Goal: Transaction & Acquisition: Purchase product/service

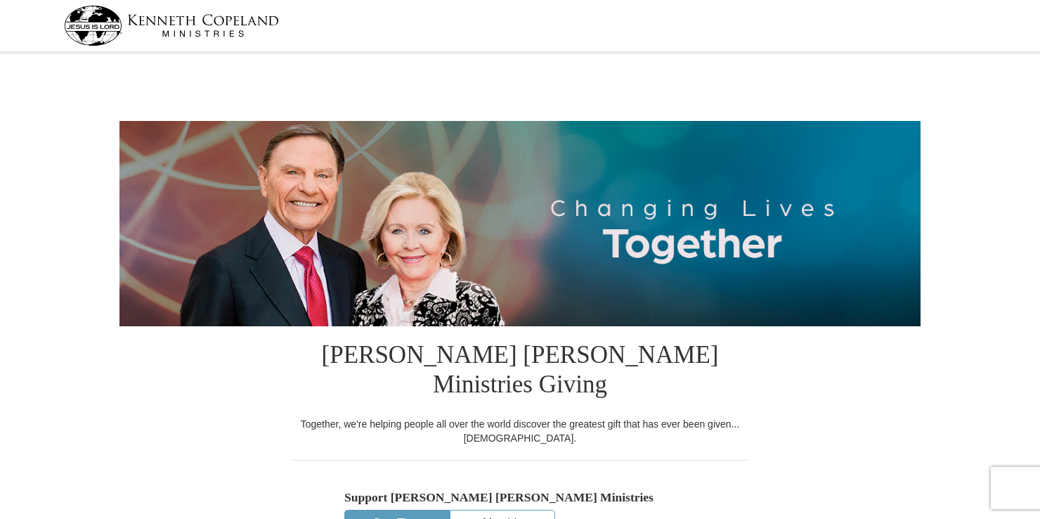
select select "VA"
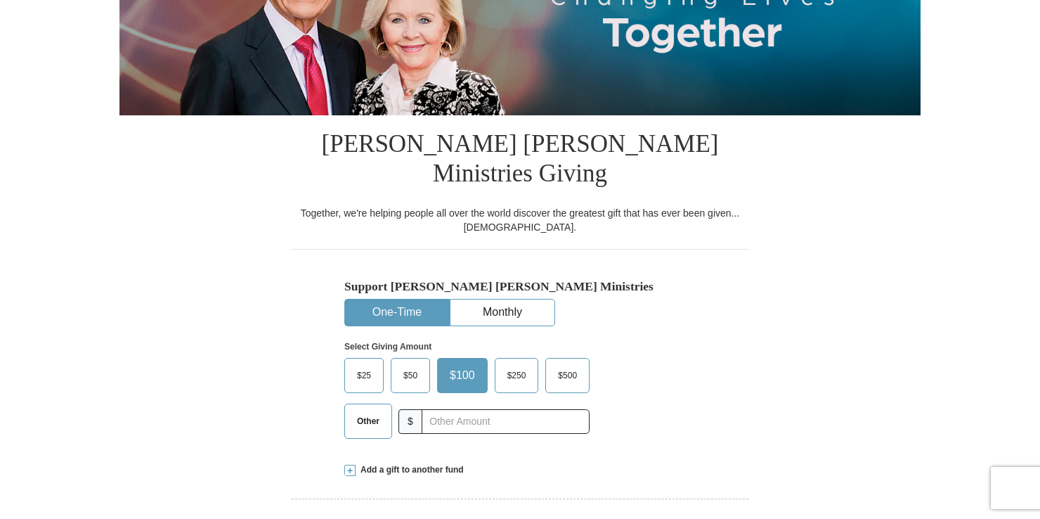
scroll to position [281, 0]
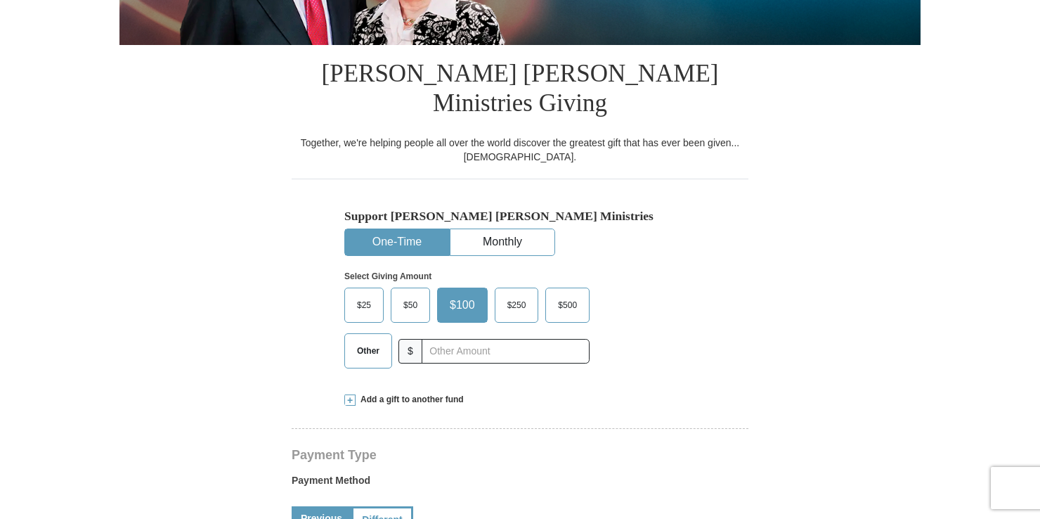
click at [367, 340] on span "Other" at bounding box center [368, 350] width 37 height 21
click at [0, 0] on input "Other" at bounding box center [0, 0] width 0 height 0
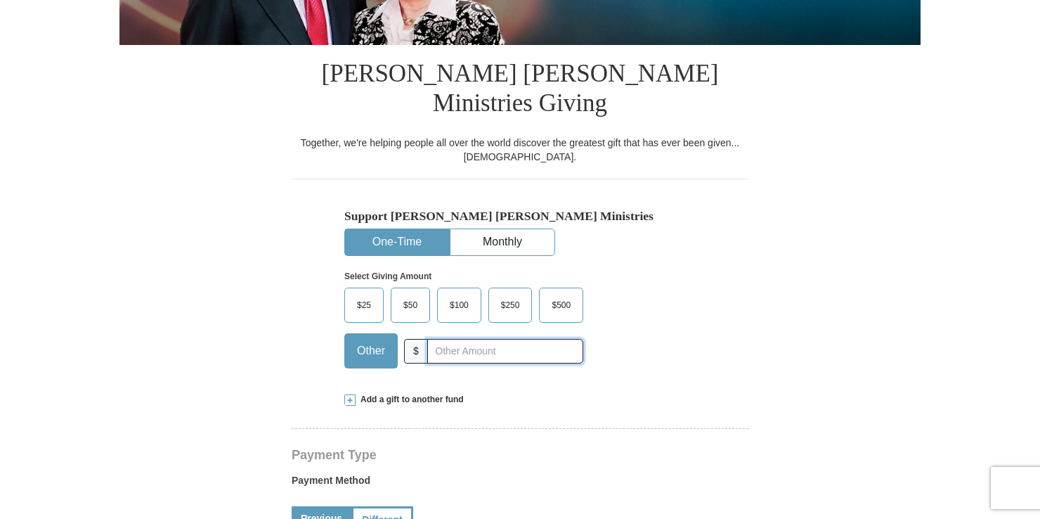
click at [453, 339] on input "text" at bounding box center [505, 351] width 156 height 25
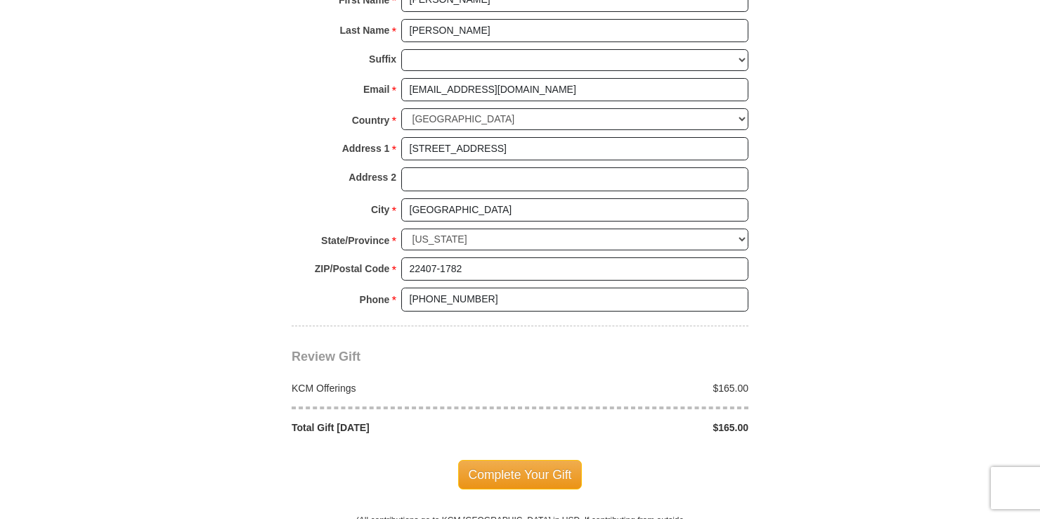
scroll to position [1054, 0]
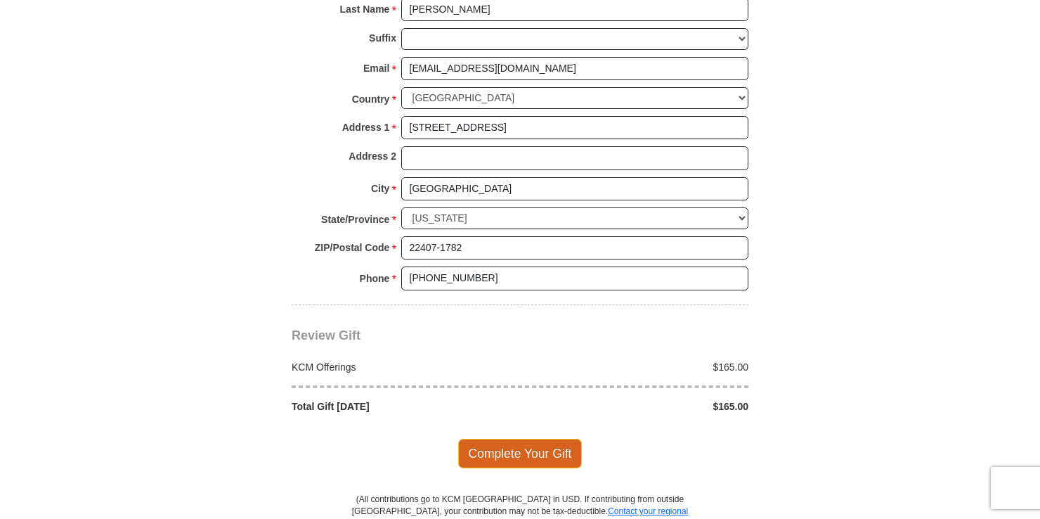
type input "165."
click at [565, 438] on span "Complete Your Gift" at bounding box center [520, 453] width 124 height 30
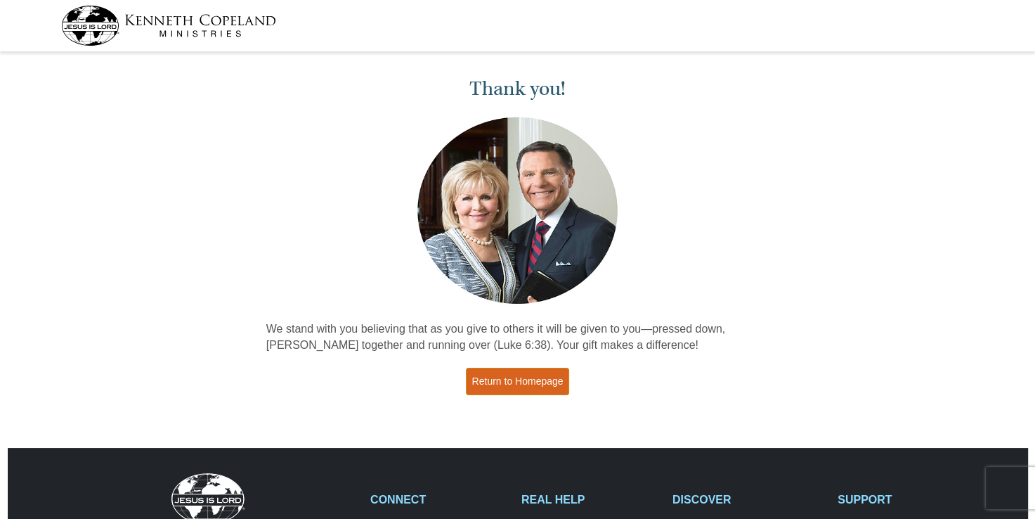
click at [551, 382] on link "Return to Homepage" at bounding box center [518, 380] width 104 height 27
